Goal: Task Accomplishment & Management: Manage account settings

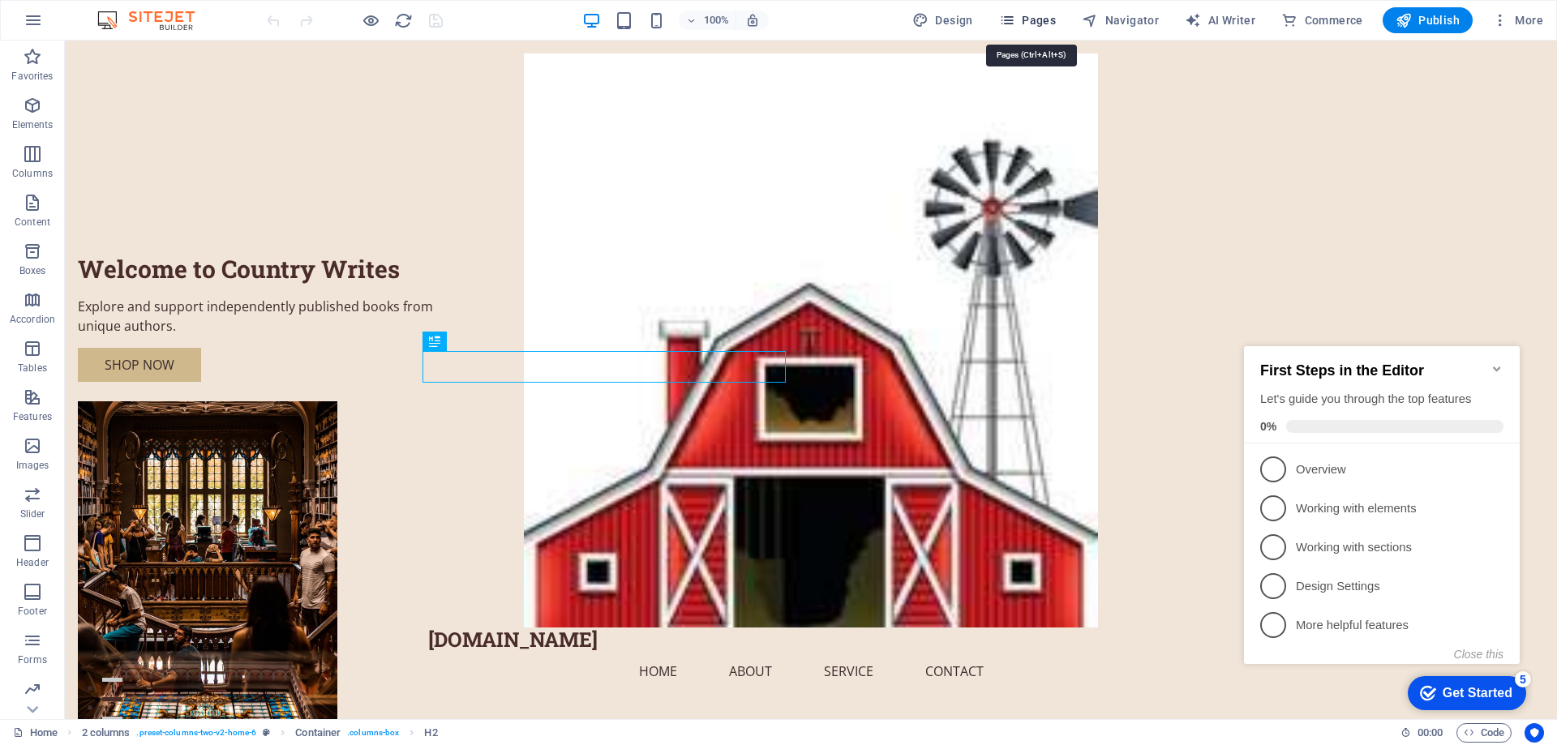
click at [1021, 16] on span "Pages" at bounding box center [1027, 20] width 57 height 16
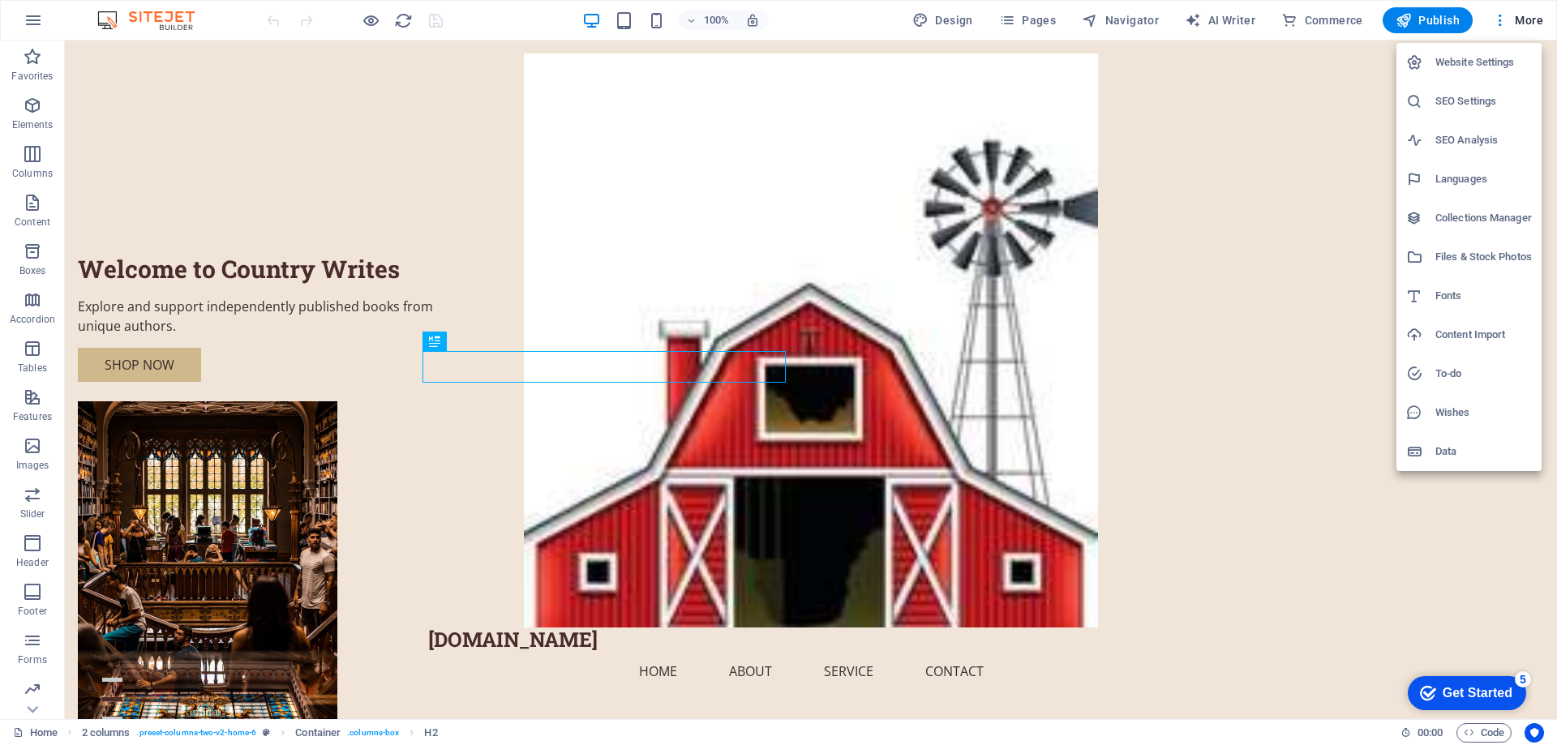
click at [1455, 61] on h6 "Website Settings" at bounding box center [1483, 62] width 97 height 19
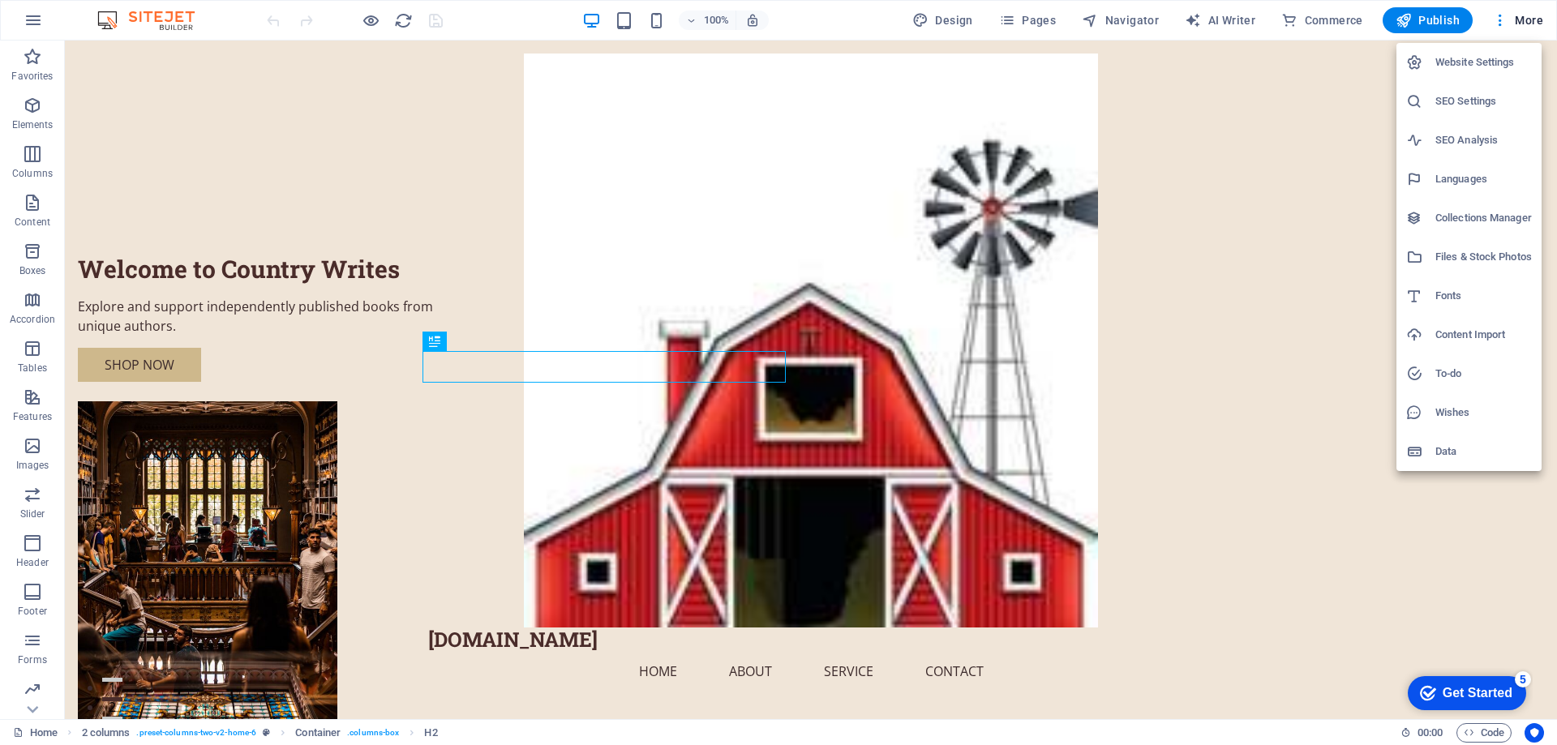
click at [1469, 219] on h6 "Collections Manager" at bounding box center [1483, 217] width 97 height 19
